Goal: Use online tool/utility

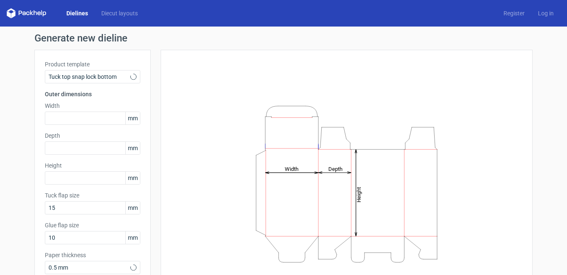
type input "15"
type input "10"
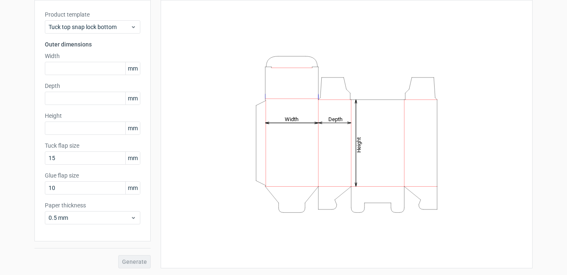
scroll to position [31, 0]
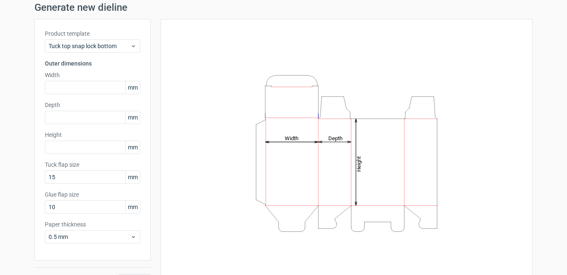
click at [542, 72] on div "Generate new dieline Product template Tuck top snap lock bottom Outer dimension…" at bounding box center [283, 145] width 567 height 299
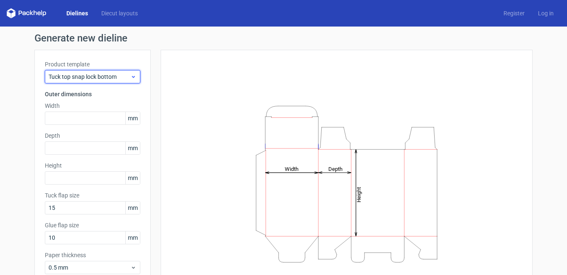
click at [130, 79] on icon at bounding box center [133, 76] width 6 height 7
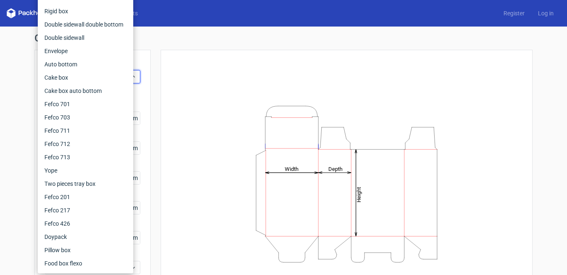
click at [202, 53] on div "Height Depth Width" at bounding box center [347, 184] width 372 height 269
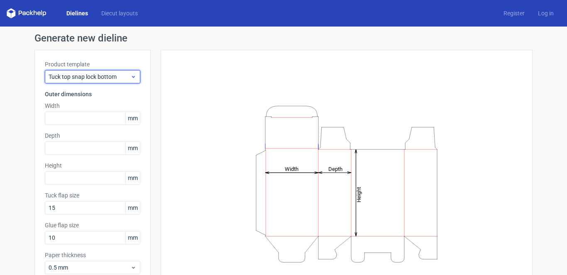
click at [130, 78] on icon at bounding box center [133, 76] width 6 height 7
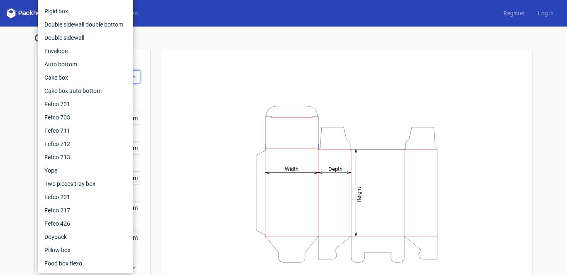
click at [191, 78] on div "Height Depth Width" at bounding box center [346, 184] width 351 height 248
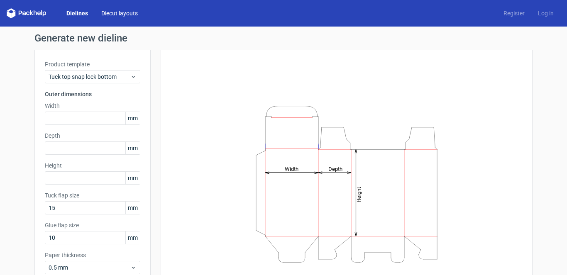
click at [133, 15] on link "Diecut layouts" at bounding box center [120, 13] width 50 height 8
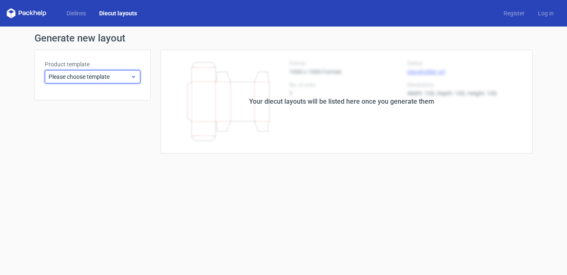
click at [135, 77] on icon at bounding box center [133, 76] width 6 height 7
